Goal: Obtain resource: Obtain resource

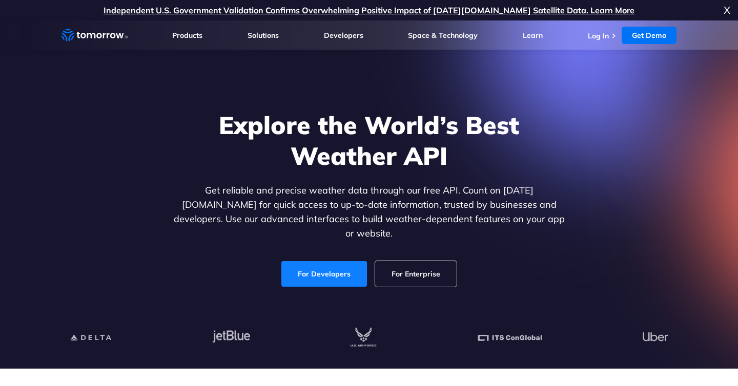
click at [322, 267] on link "For Developers" at bounding box center [324, 274] width 86 height 26
click at [341, 272] on link "For Developers" at bounding box center [324, 274] width 86 height 26
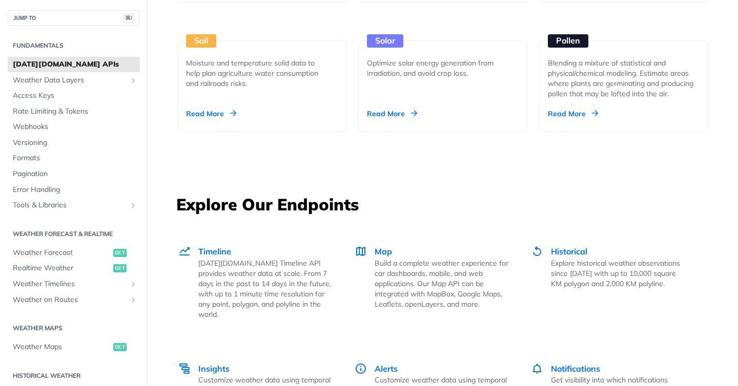
scroll to position [1236, 0]
click at [50, 254] on span "Weather Forecast" at bounding box center [62, 253] width 98 height 10
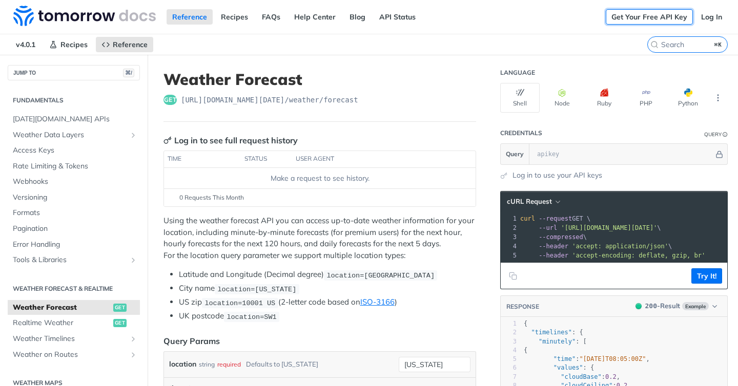
click at [677, 15] on link "Get Your Free API Key" at bounding box center [649, 16] width 87 height 15
